Goal: Register for event/course

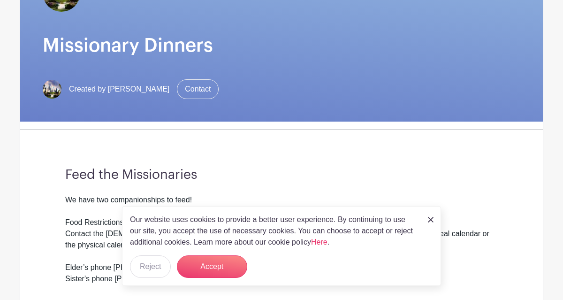
scroll to position [201, 0]
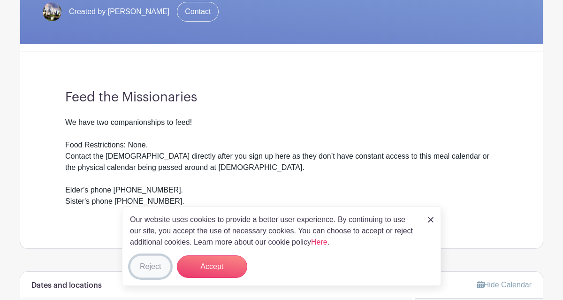
click at [156, 264] on button "Reject" at bounding box center [150, 266] width 41 height 23
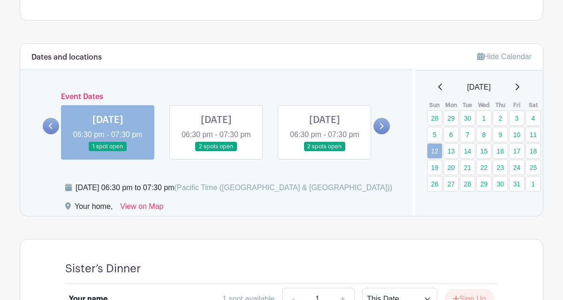
scroll to position [440, 0]
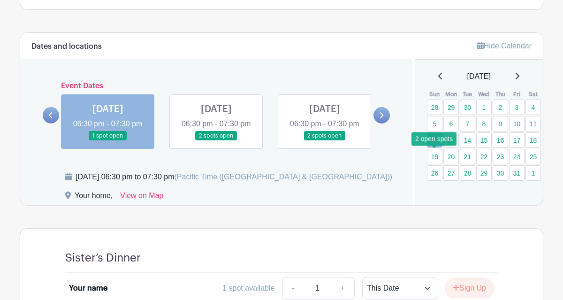
click at [434, 155] on link "19" at bounding box center [434, 156] width 15 height 15
click at [434, 156] on link "19" at bounding box center [434, 156] width 15 height 15
click at [384, 120] on link at bounding box center [382, 115] width 16 height 16
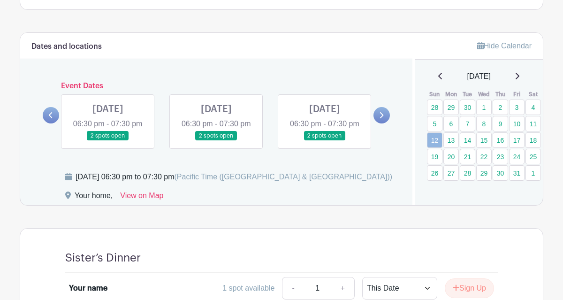
click at [384, 120] on link at bounding box center [382, 115] width 16 height 16
click at [216, 141] on link at bounding box center [216, 141] width 0 height 0
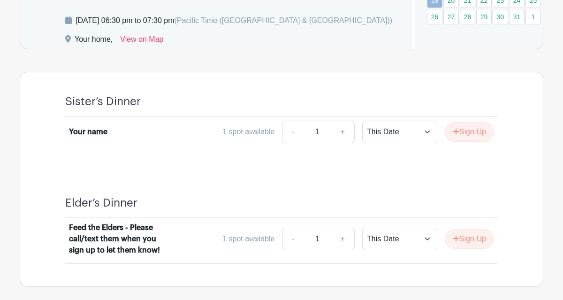
scroll to position [656, 0]
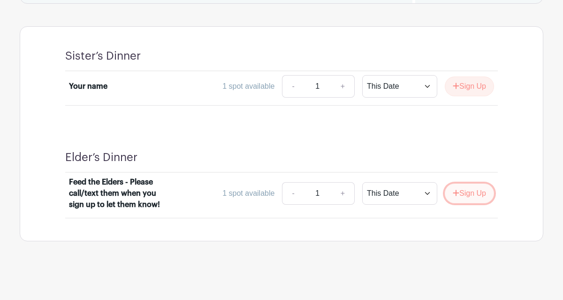
click at [458, 192] on button "Sign Up" at bounding box center [469, 193] width 49 height 20
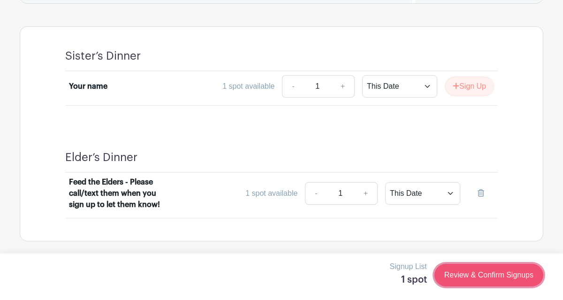
click at [455, 269] on link "Review & Confirm Signups" at bounding box center [489, 275] width 109 height 23
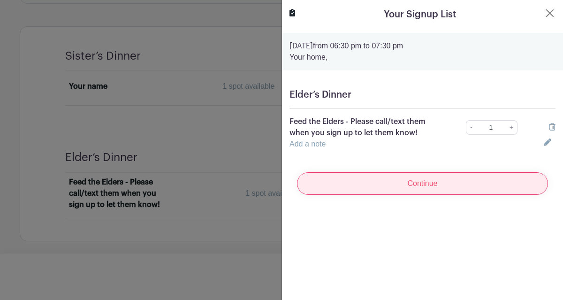
click at [424, 183] on input "Continue" at bounding box center [422, 183] width 251 height 23
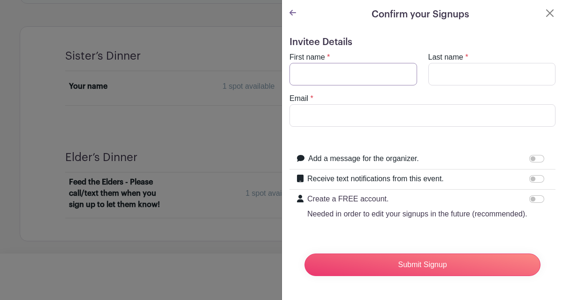
click at [351, 76] on input "First name" at bounding box center [354, 74] width 128 height 23
type input "Cassie"
type input "[PERSON_NAME]"
type input "[EMAIL_ADDRESS][DOMAIN_NAME]"
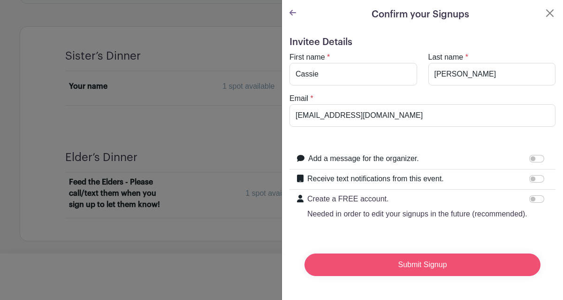
click at [367, 263] on input "Submit Signup" at bounding box center [423, 264] width 236 height 23
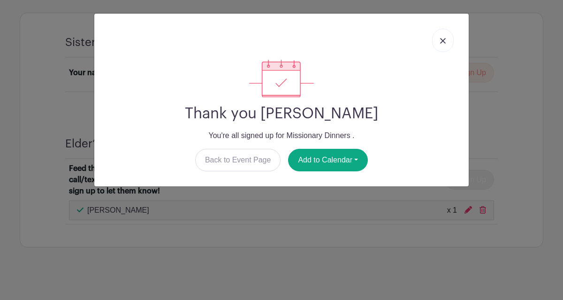
click at [443, 40] on img at bounding box center [443, 41] width 6 height 6
